Goal: Task Accomplishment & Management: Use online tool/utility

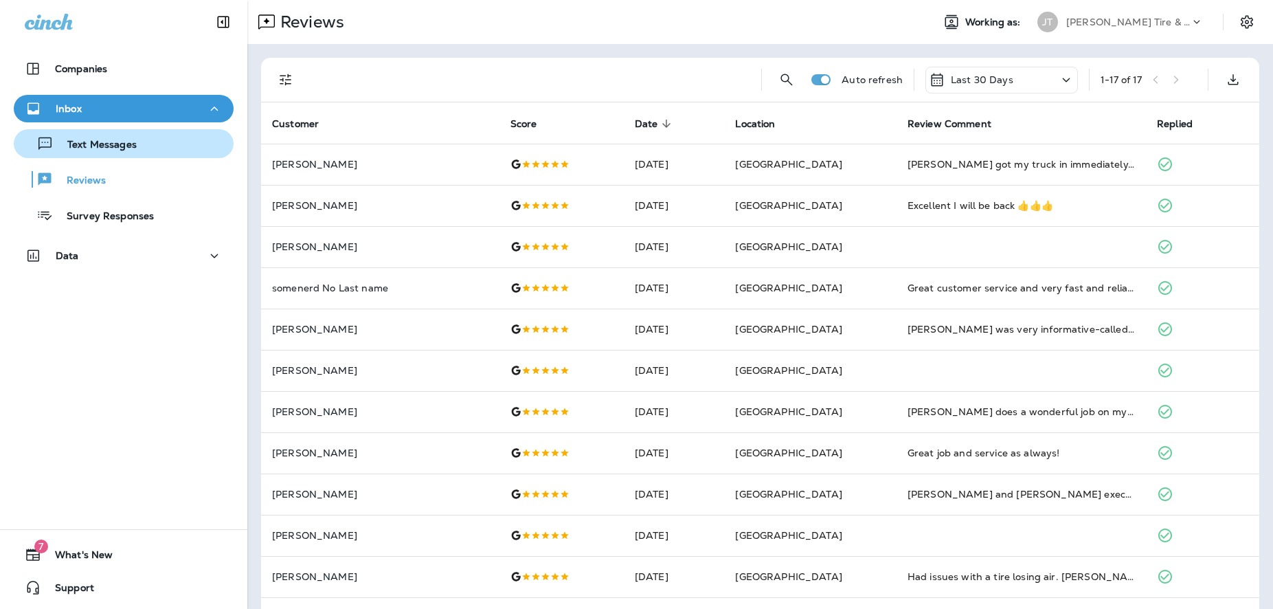
click at [126, 143] on p "Text Messages" at bounding box center [95, 145] width 83 height 13
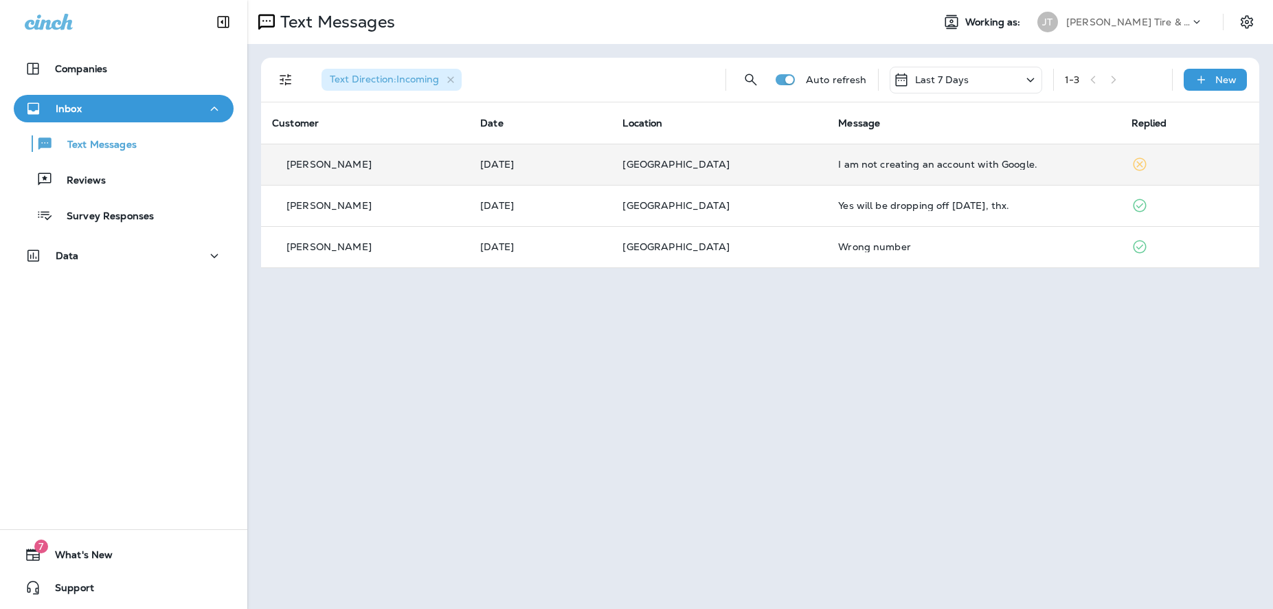
click at [970, 165] on div "I am not creating an account with Google." at bounding box center [973, 164] width 271 height 11
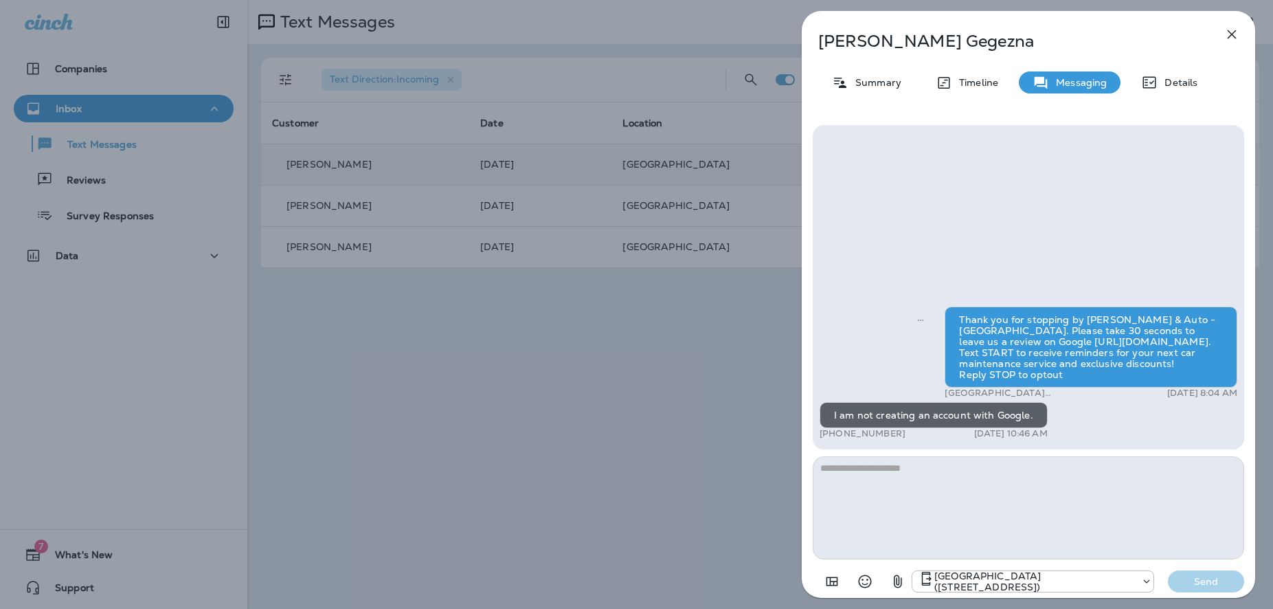
click at [1227, 37] on icon "button" at bounding box center [1231, 34] width 16 height 16
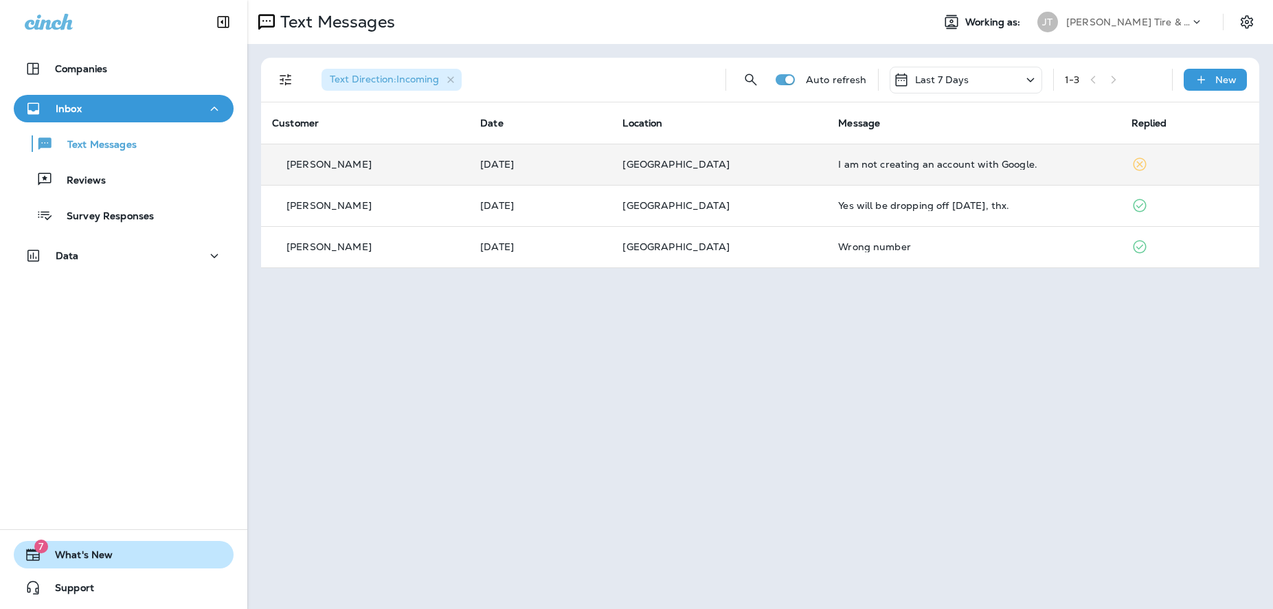
click at [35, 552] on icon "button" at bounding box center [33, 554] width 16 height 16
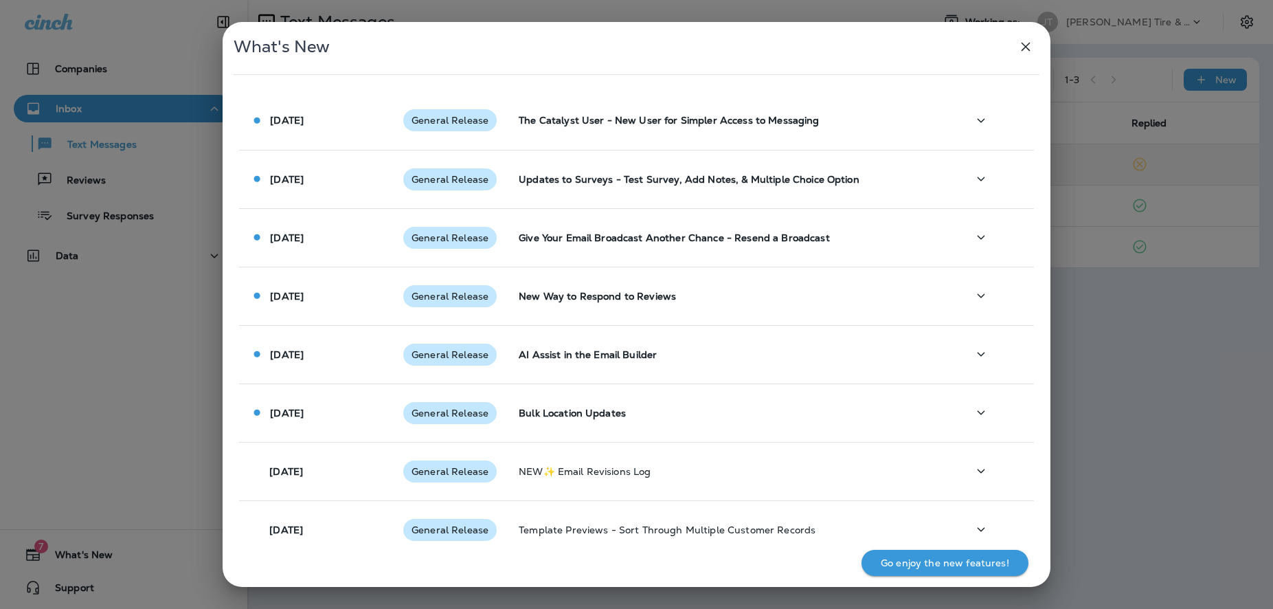
click at [930, 561] on p "Go enjoy the new features!" at bounding box center [945, 562] width 128 height 11
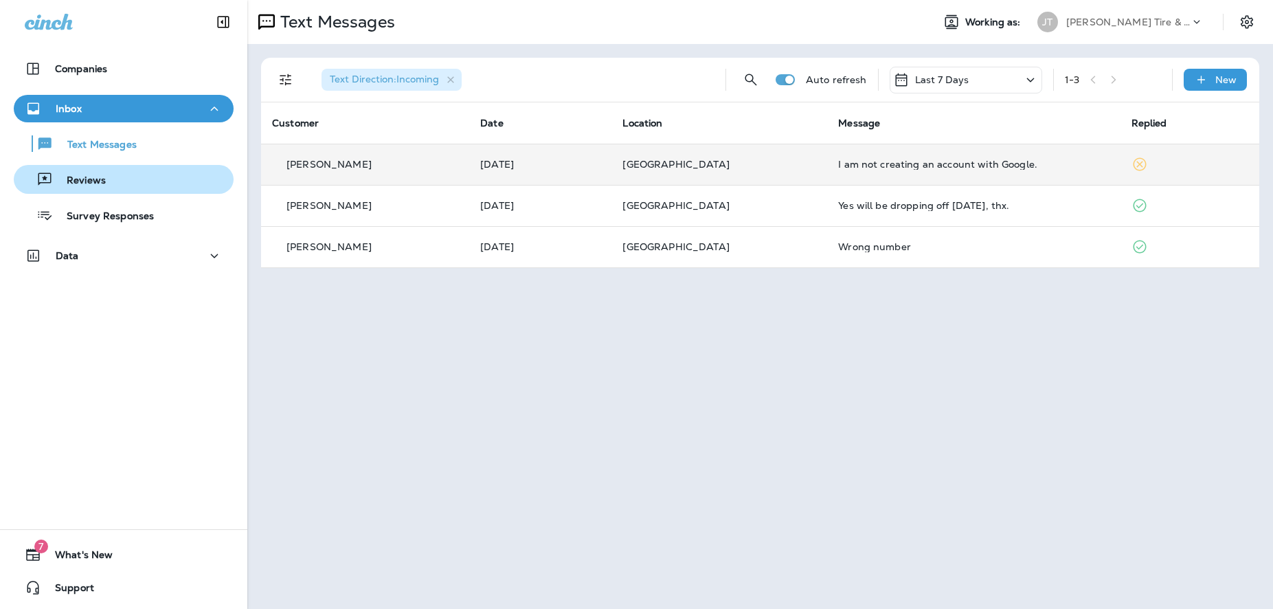
click at [94, 185] on p "Reviews" at bounding box center [79, 180] width 53 height 13
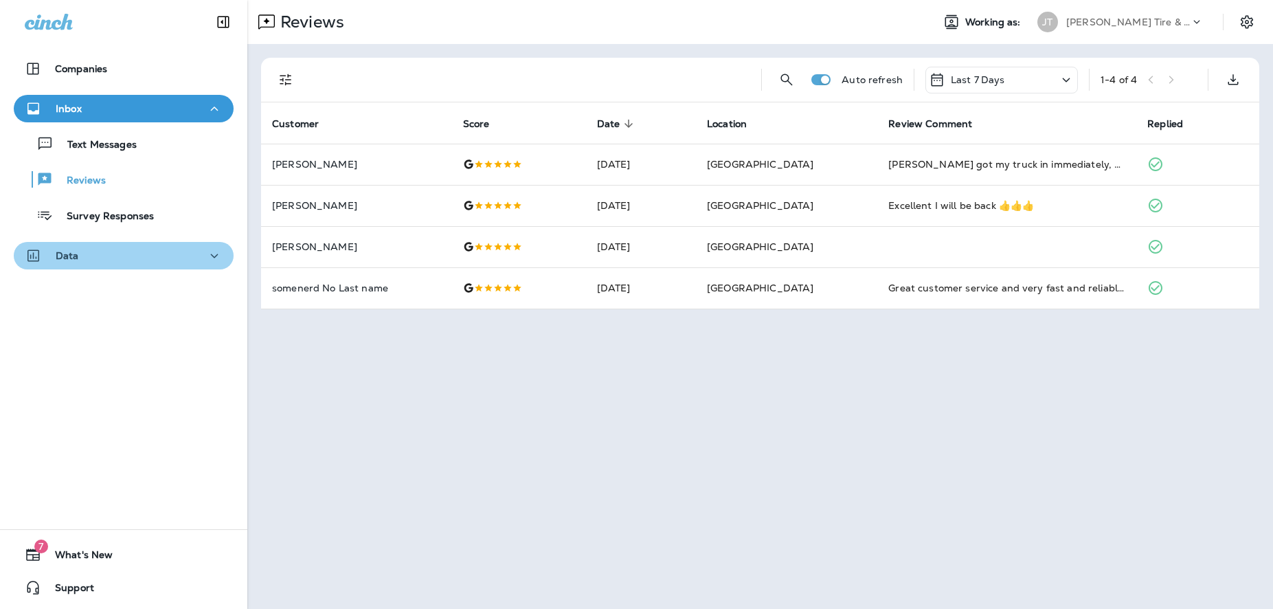
click at [209, 261] on icon "button" at bounding box center [214, 255] width 16 height 17
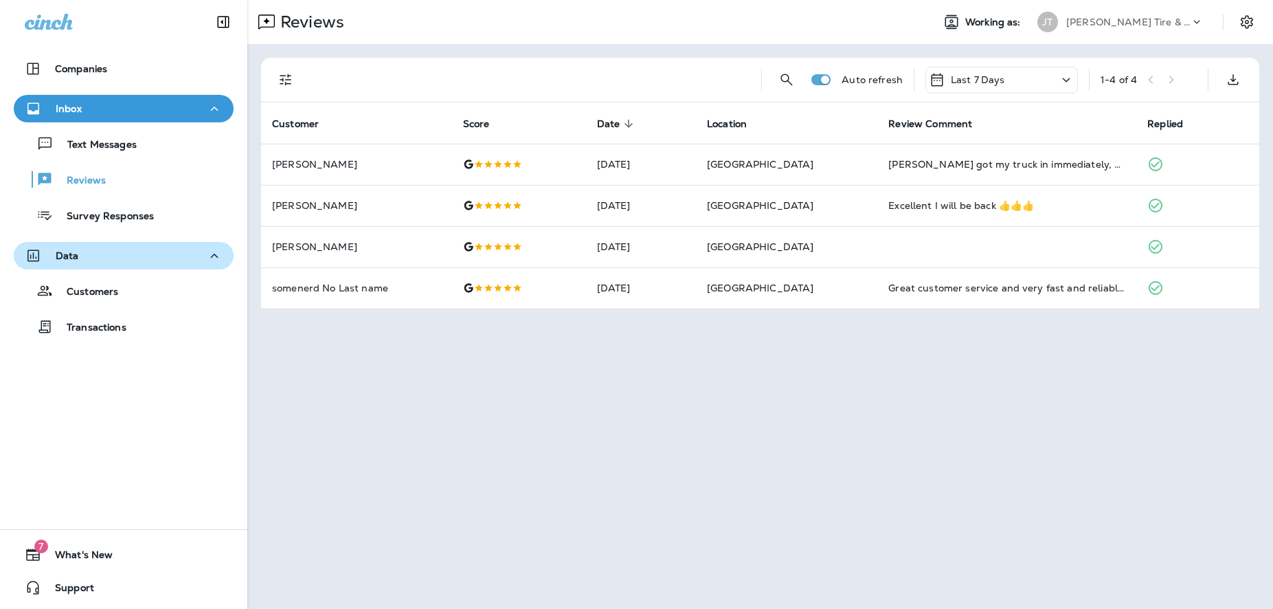
click at [209, 261] on icon "button" at bounding box center [214, 255] width 16 height 17
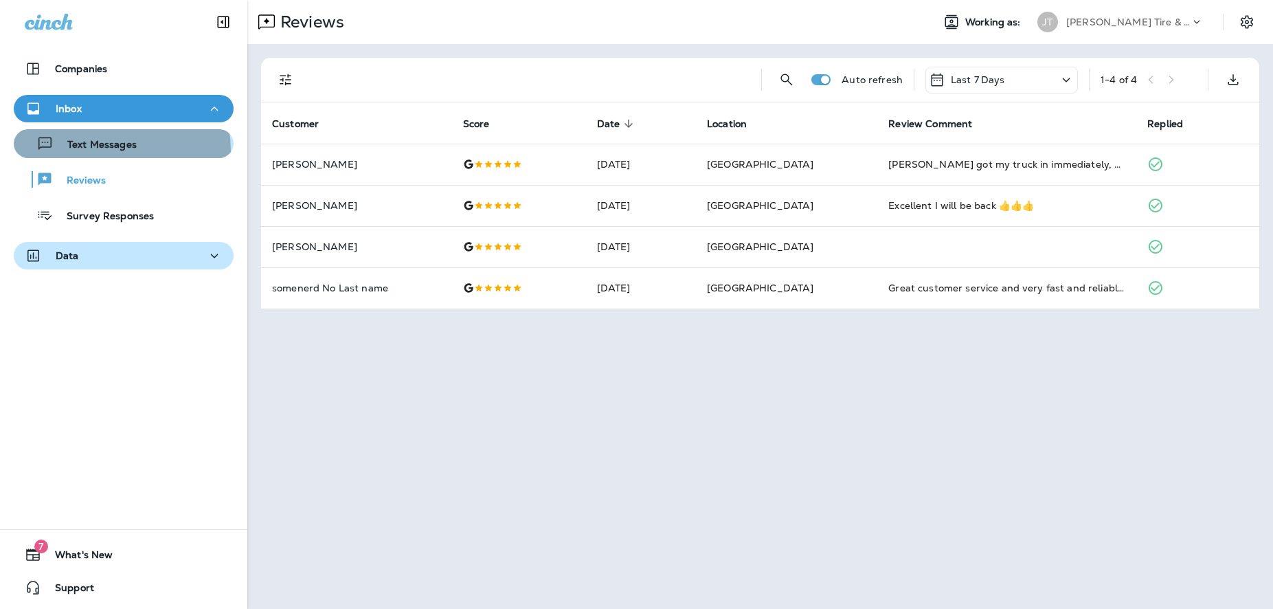
click at [109, 150] on p "Text Messages" at bounding box center [95, 145] width 83 height 13
